Goal: Task Accomplishment & Management: Use online tool/utility

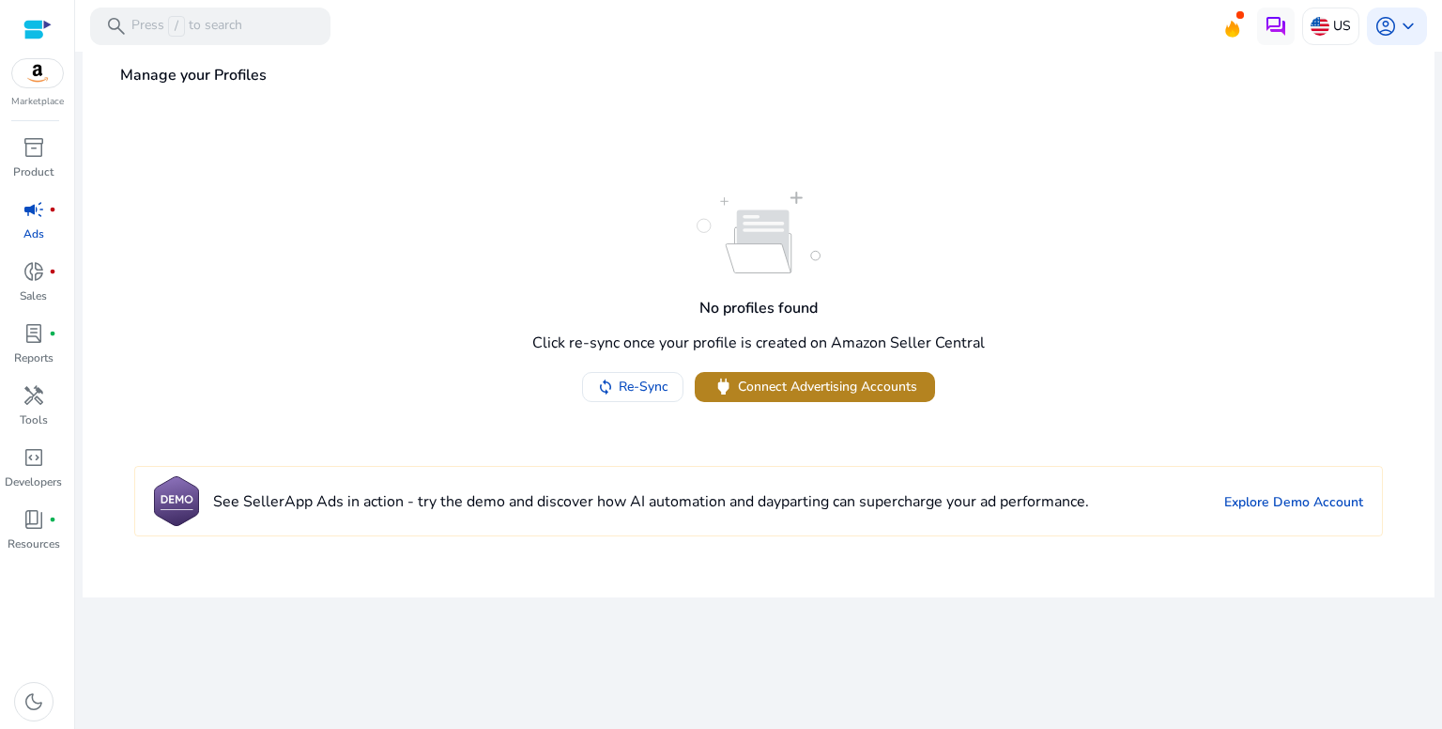
click at [757, 379] on span "Connect Advertising Accounts" at bounding box center [827, 386] width 179 height 20
click at [47, 264] on div "donut_small fiber_manual_record" at bounding box center [34, 271] width 53 height 30
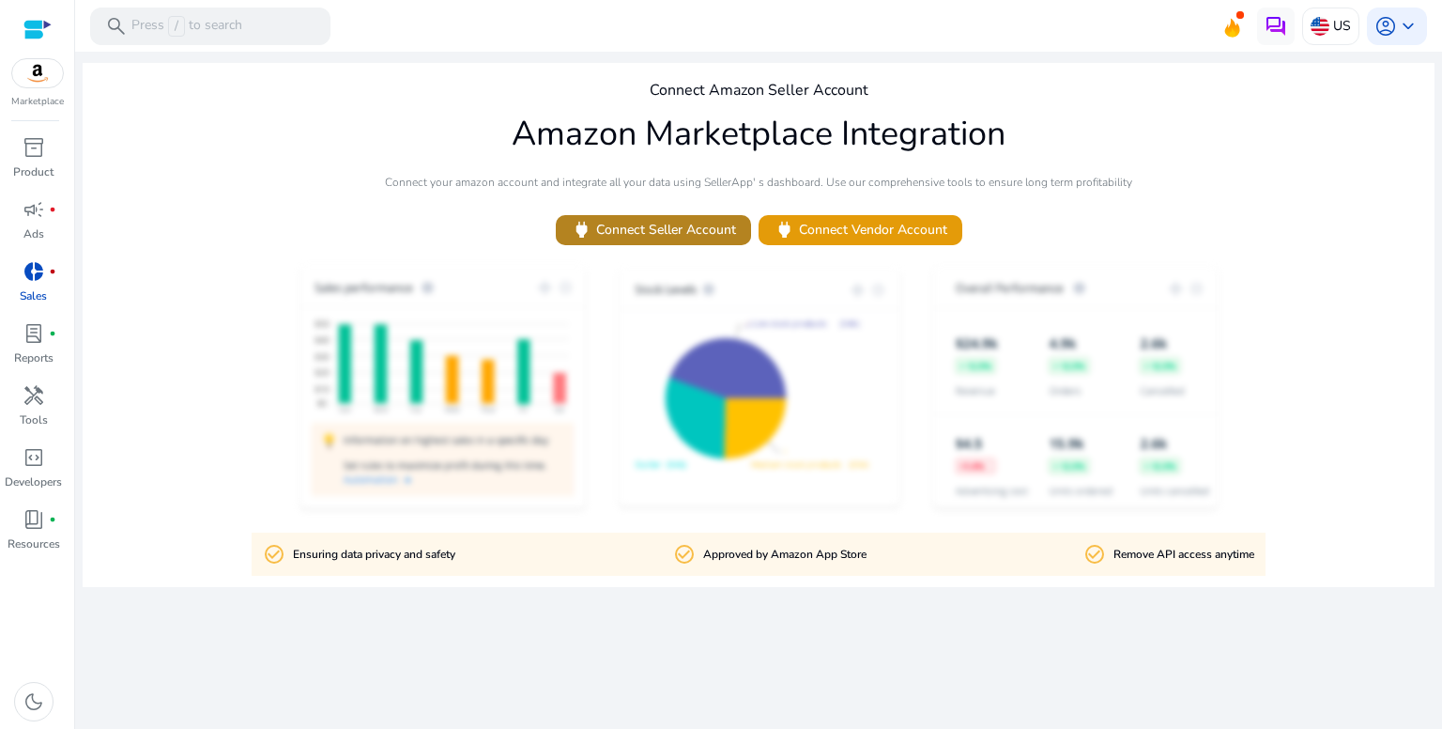
click at [632, 228] on span "power Connect Seller Account" at bounding box center [653, 230] width 165 height 22
